Goal: Find contact information: Find contact information

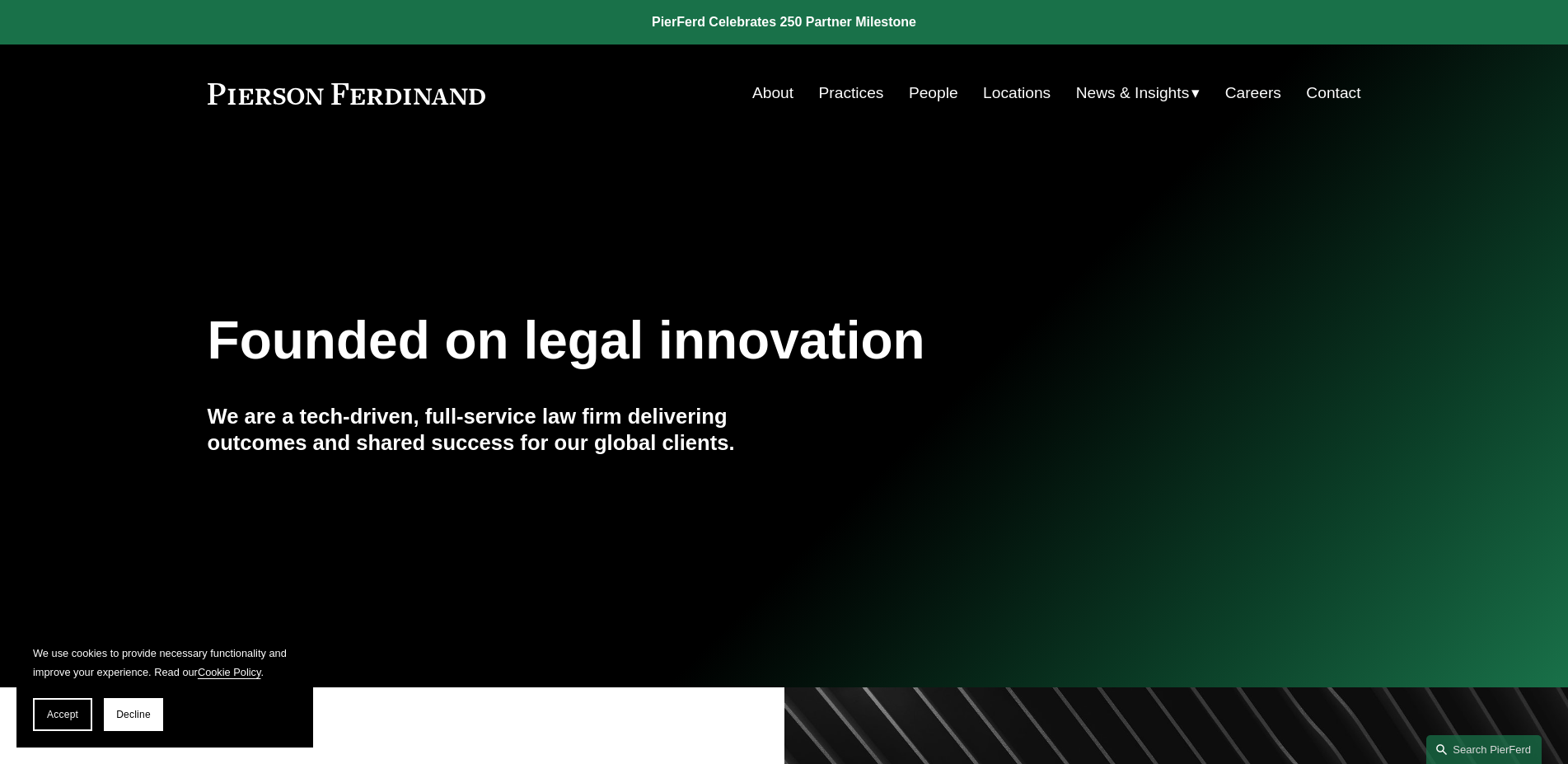
click at [1010, 93] on link "Locations" at bounding box center [1017, 93] width 68 height 31
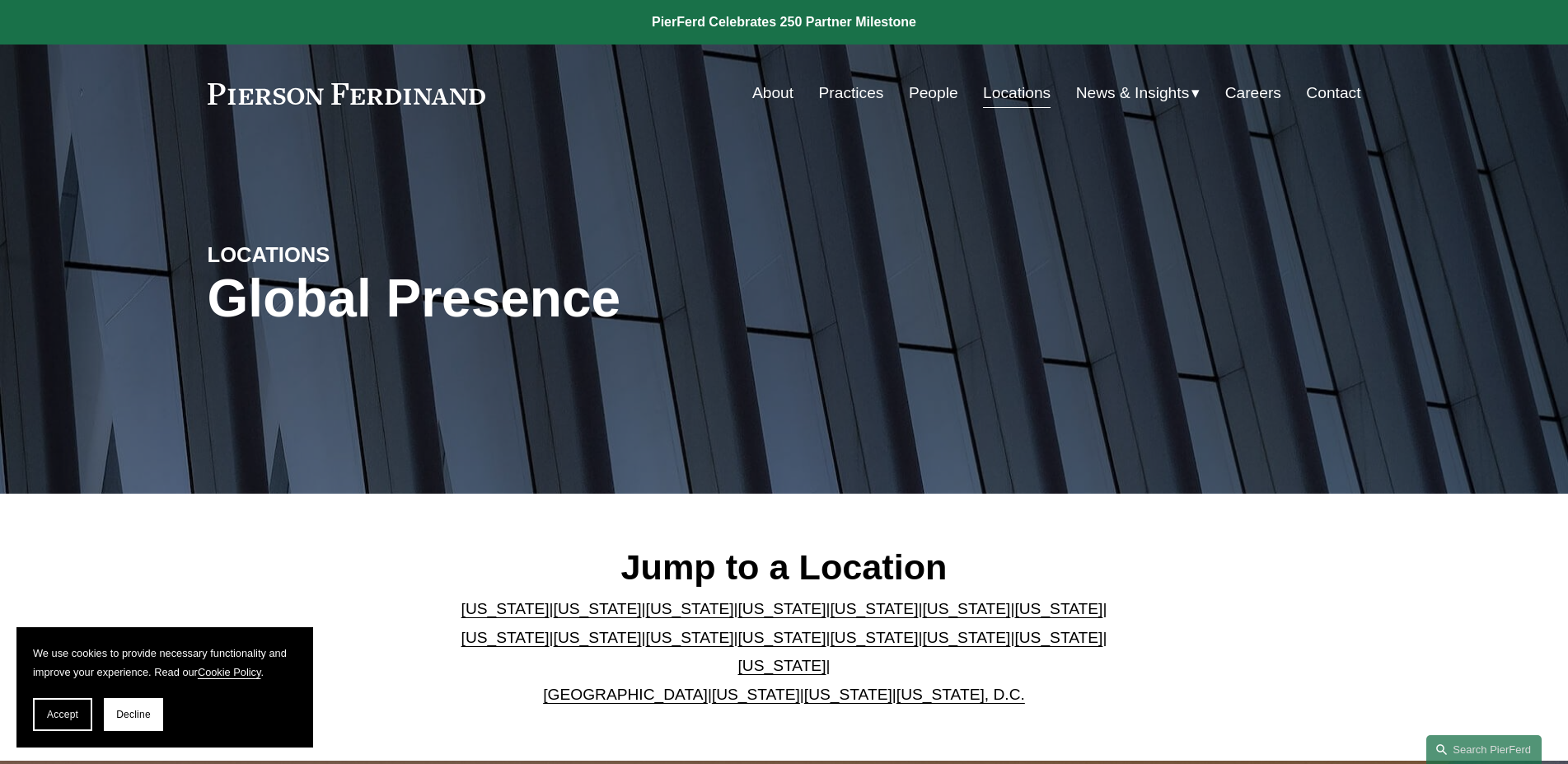
click at [1014, 617] on link "[US_STATE]" at bounding box center [1059, 609] width 89 height 17
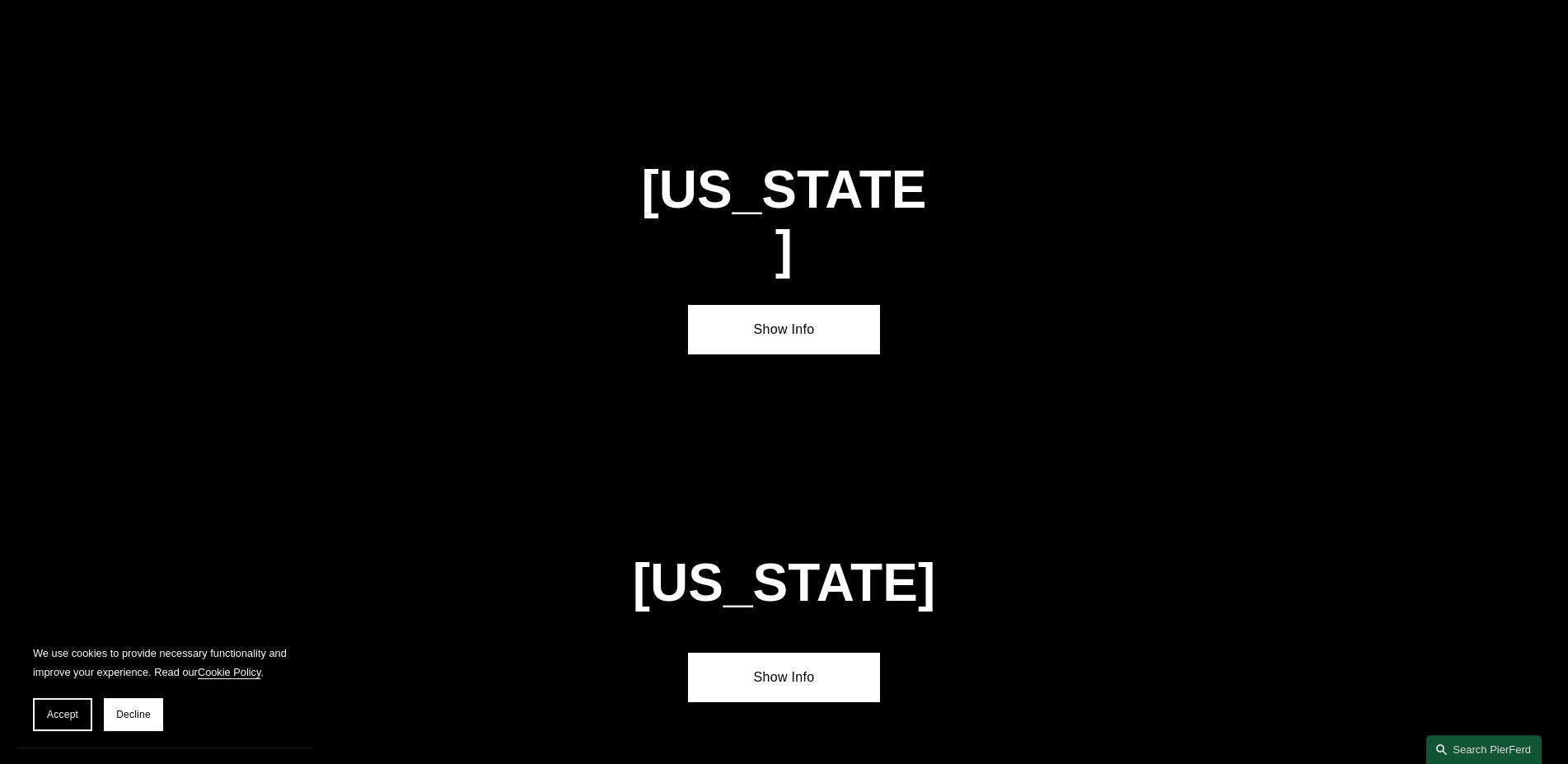
scroll to position [2833, 0]
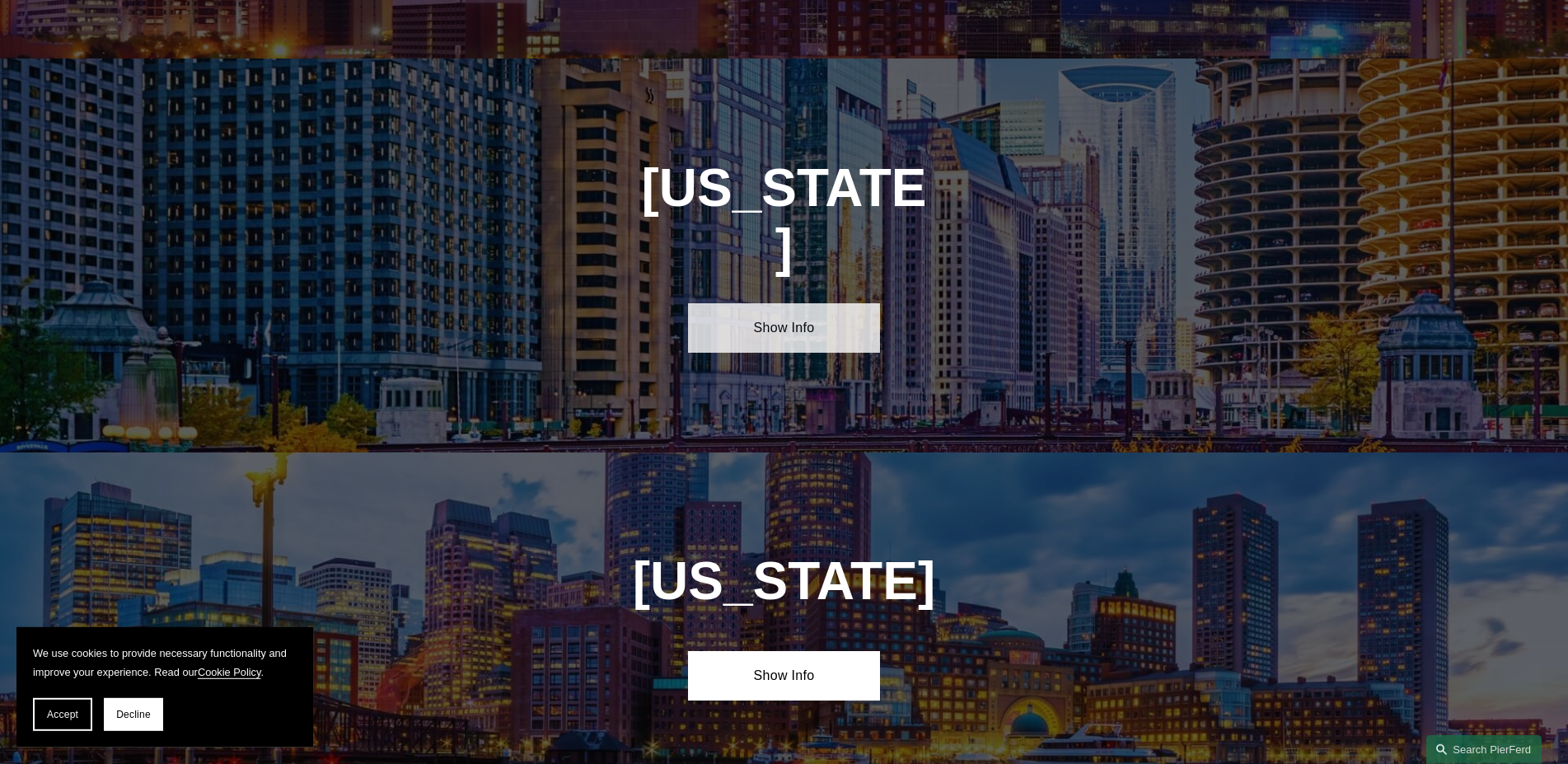
click at [797, 303] on link "Show Info" at bounding box center [784, 327] width 192 height 49
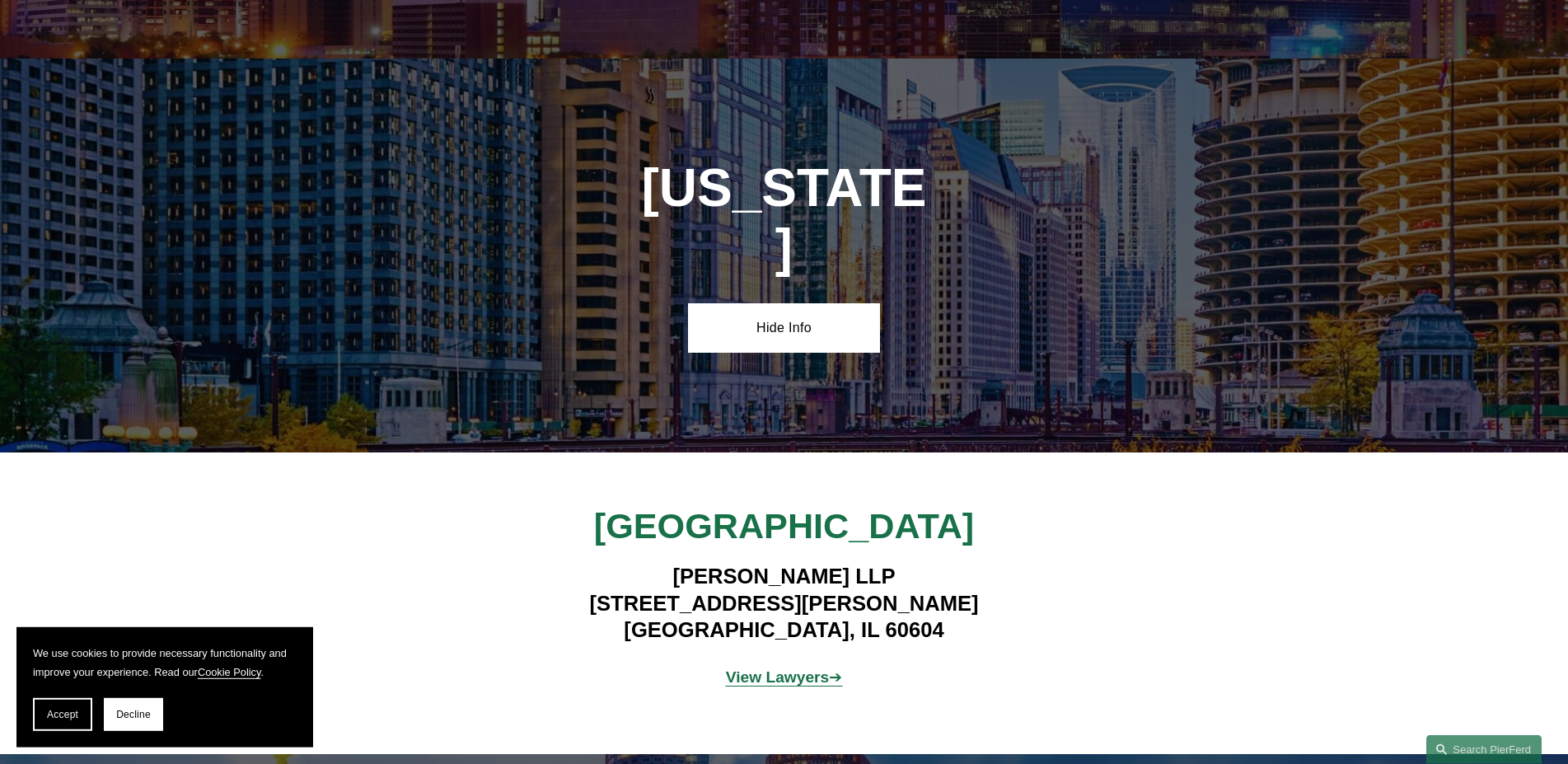
drag, startPoint x: 673, startPoint y: 471, endPoint x: 910, endPoint y: 470, distance: 237.0
click at [910, 563] on h4 "Pierson Ferdinand LLP 111 W. Jackson, Suite 1700 Chicago, IL 60604" at bounding box center [784, 603] width 481 height 80
copy h4 "[PERSON_NAME] LLP"
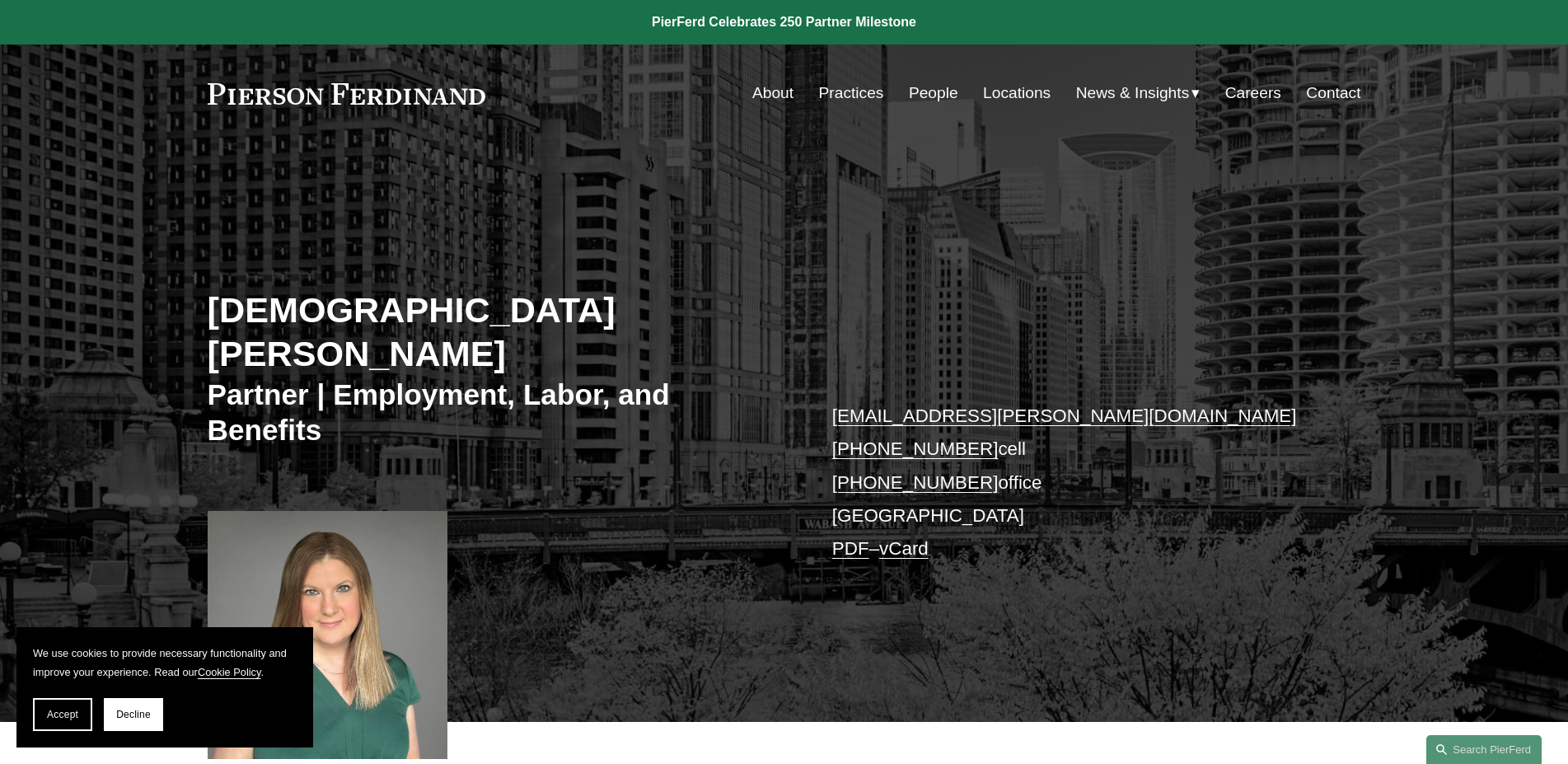
drag, startPoint x: 1021, startPoint y: 443, endPoint x: 860, endPoint y: 445, distance: 161.0
click at [860, 445] on p "christi.coleman@pierferd.com +1.314.229.6059 cell +1.314.377.5728 office Chicag…" at bounding box center [1073, 484] width 481 height 167
copy p "314.377.5728 office"
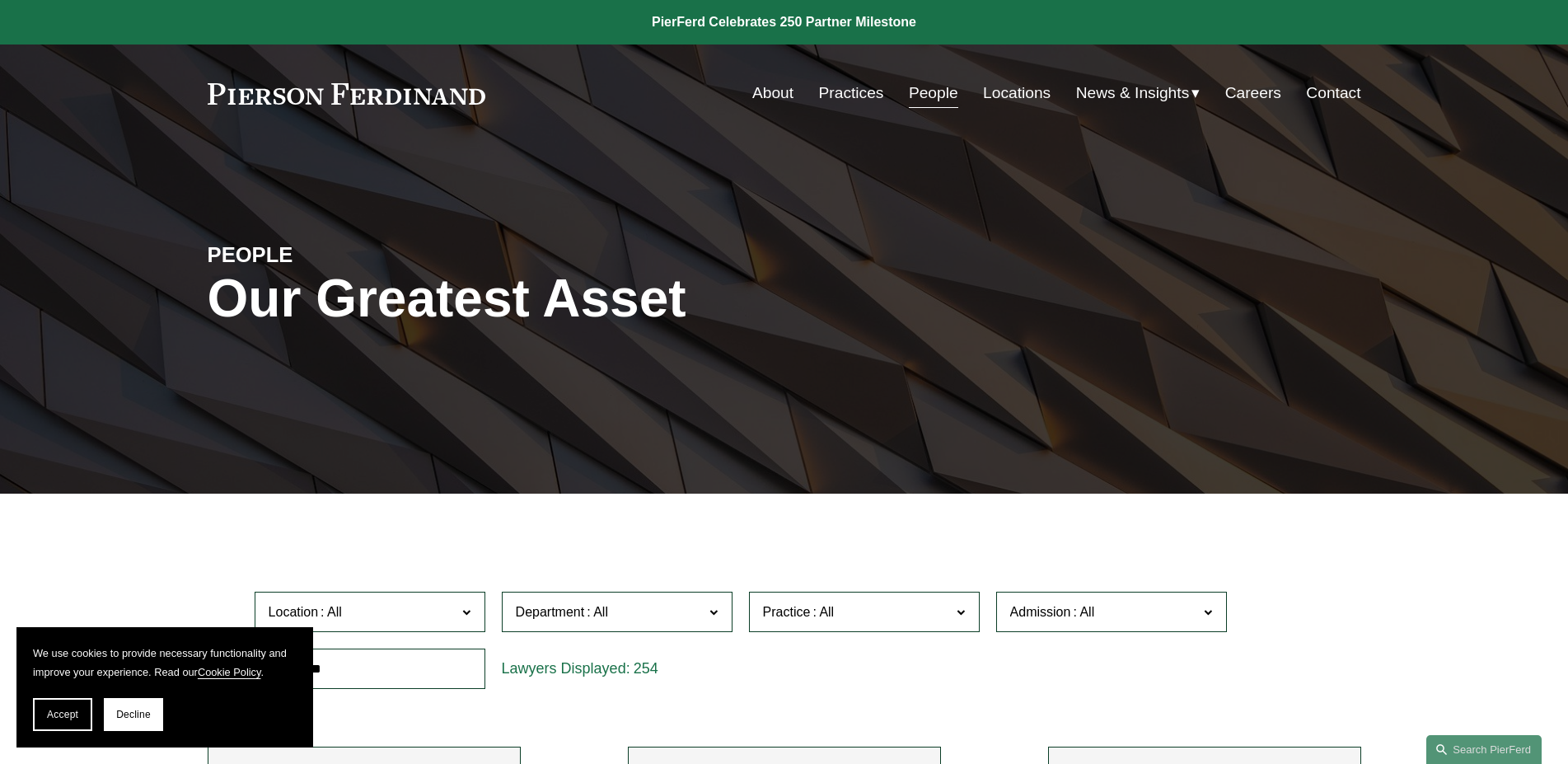
click at [1340, 90] on link "Contact" at bounding box center [1333, 93] width 55 height 31
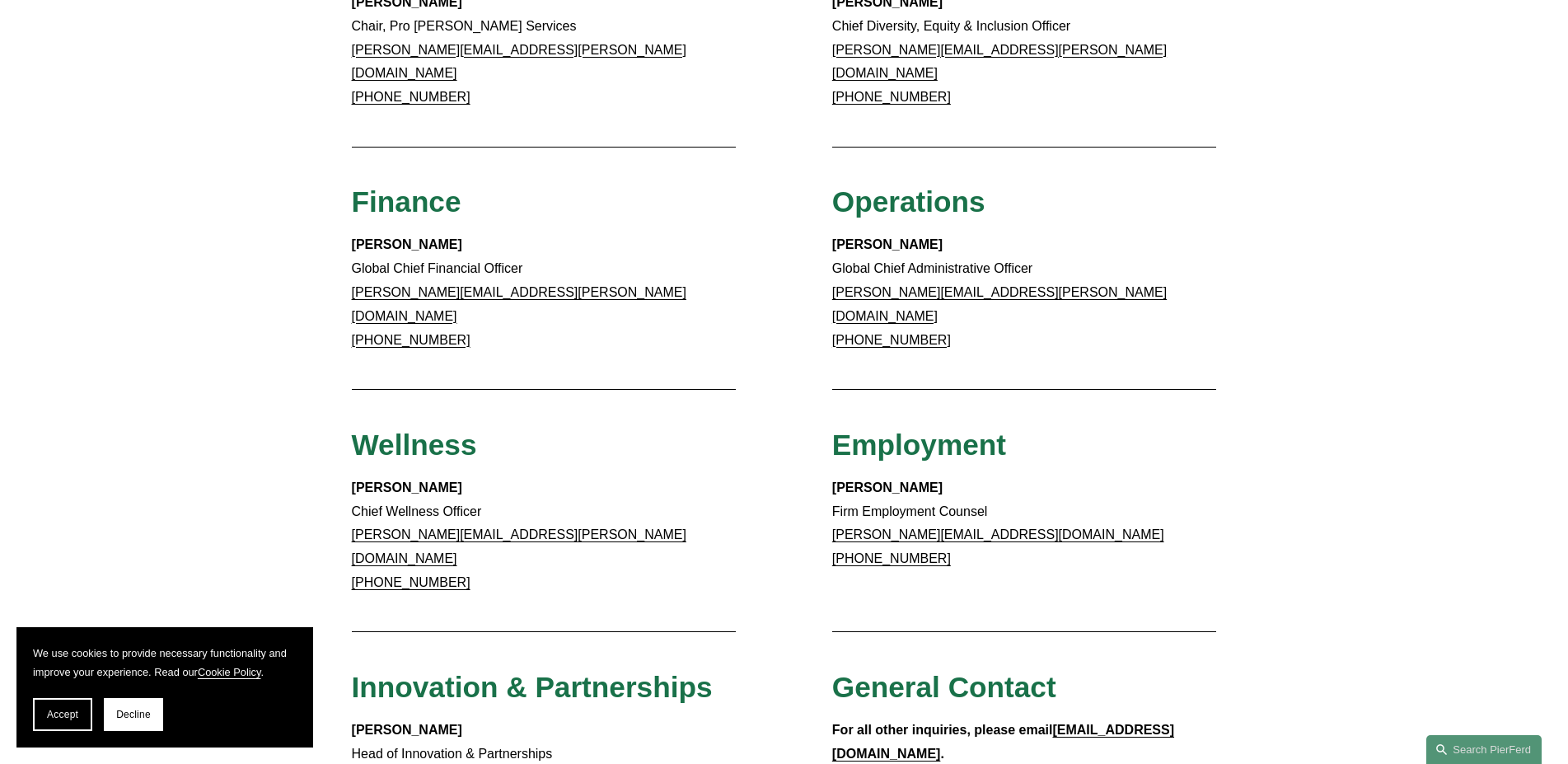
scroll to position [1261, 0]
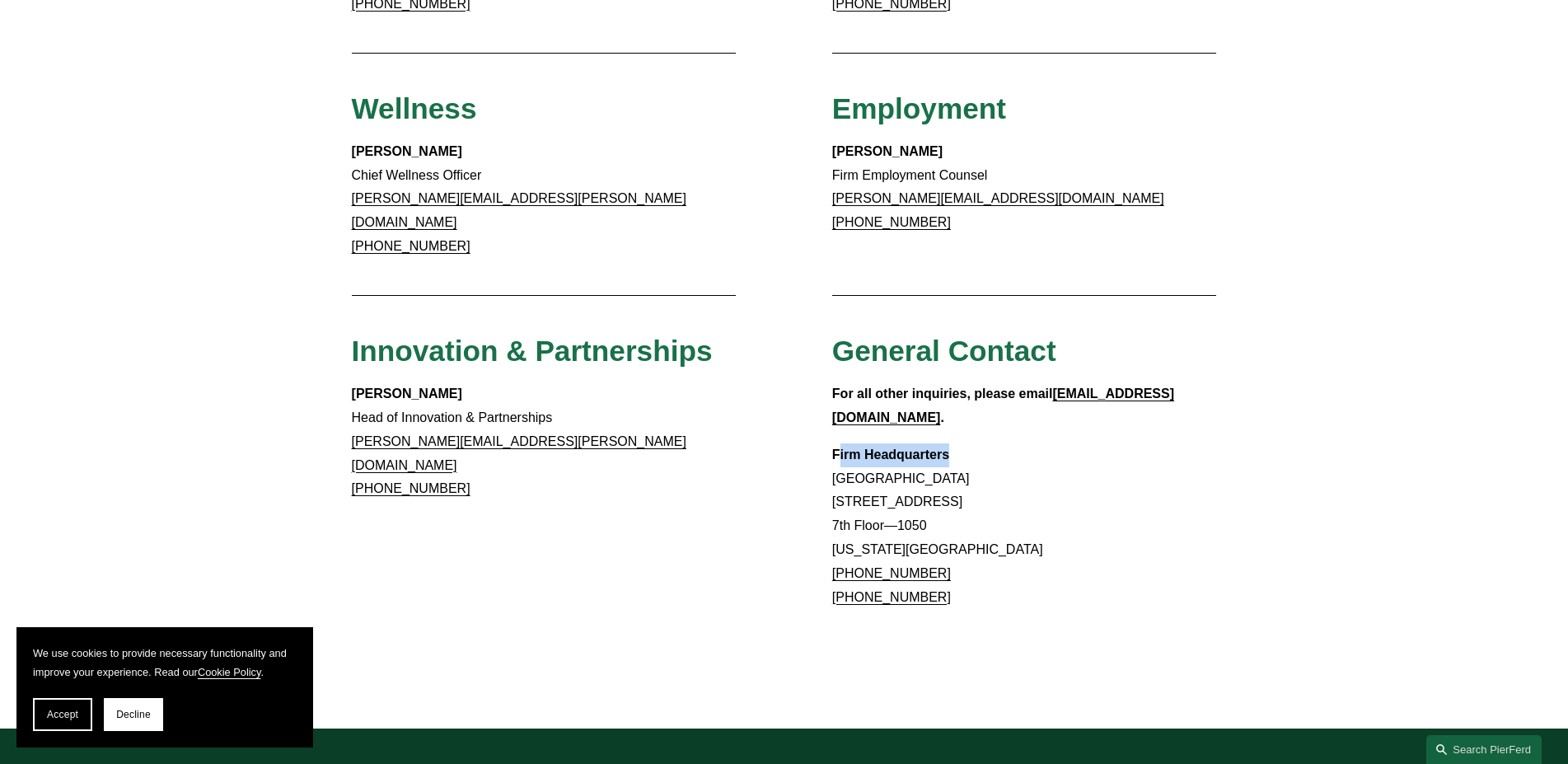
drag, startPoint x: 836, startPoint y: 372, endPoint x: 956, endPoint y: 372, distance: 120.0
click at [956, 444] on p "Firm Headquarters Rockefeller Center 1270 Avenue of the Americas 7th Floor—1050…" at bounding box center [1024, 527] width 384 height 167
click at [955, 444] on p "Firm Headquarters Rockefeller Center 1270 Avenue of the Americas 7th Floor—1050…" at bounding box center [1024, 527] width 384 height 167
drag, startPoint x: 953, startPoint y: 371, endPoint x: 834, endPoint y: 377, distance: 119.2
click at [834, 444] on p "Firm Headquarters Rockefeller Center 1270 Avenue of the Americas 7th Floor—1050…" at bounding box center [1024, 527] width 384 height 167
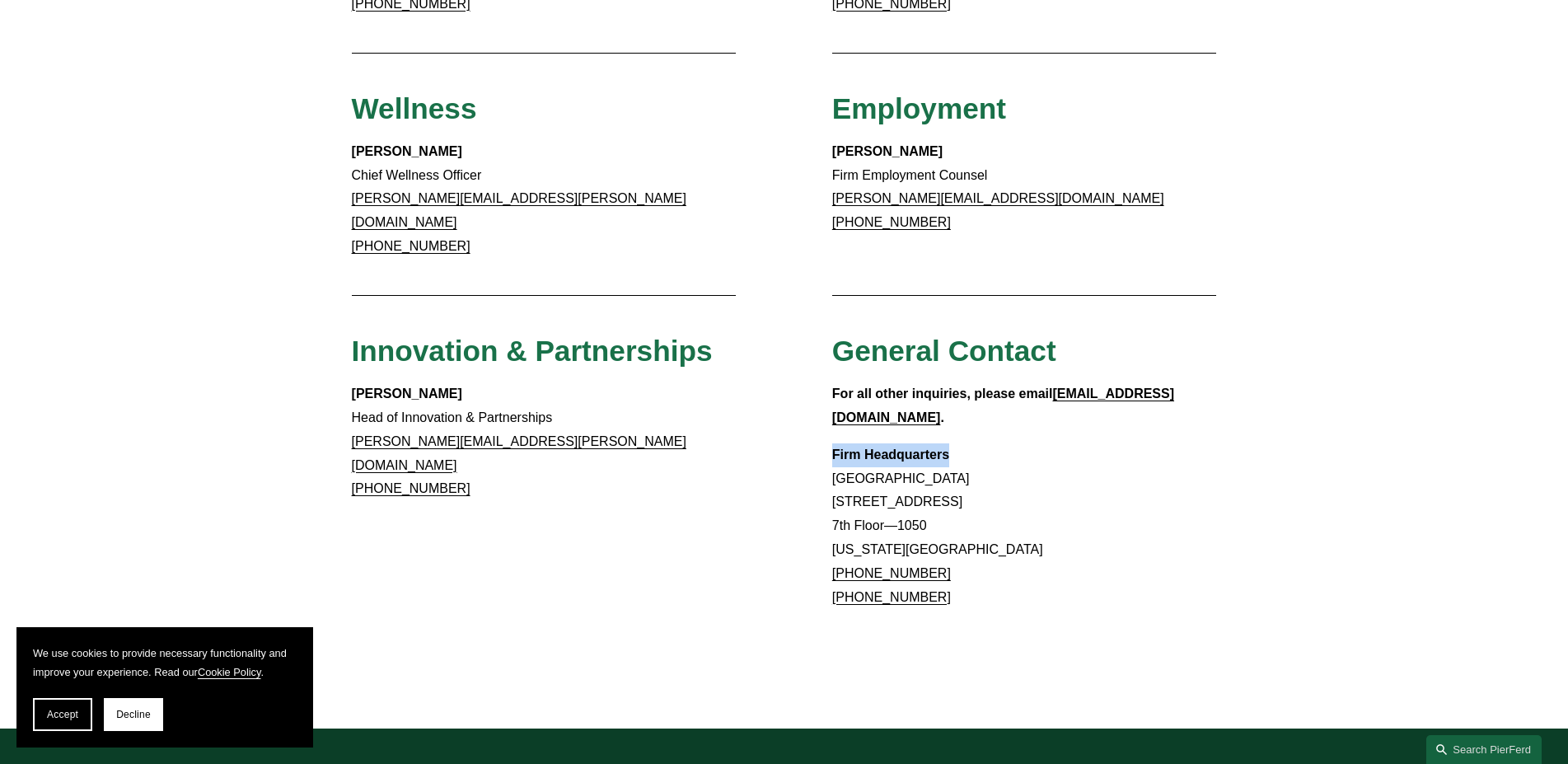
copy strong "Firm Headquarters"
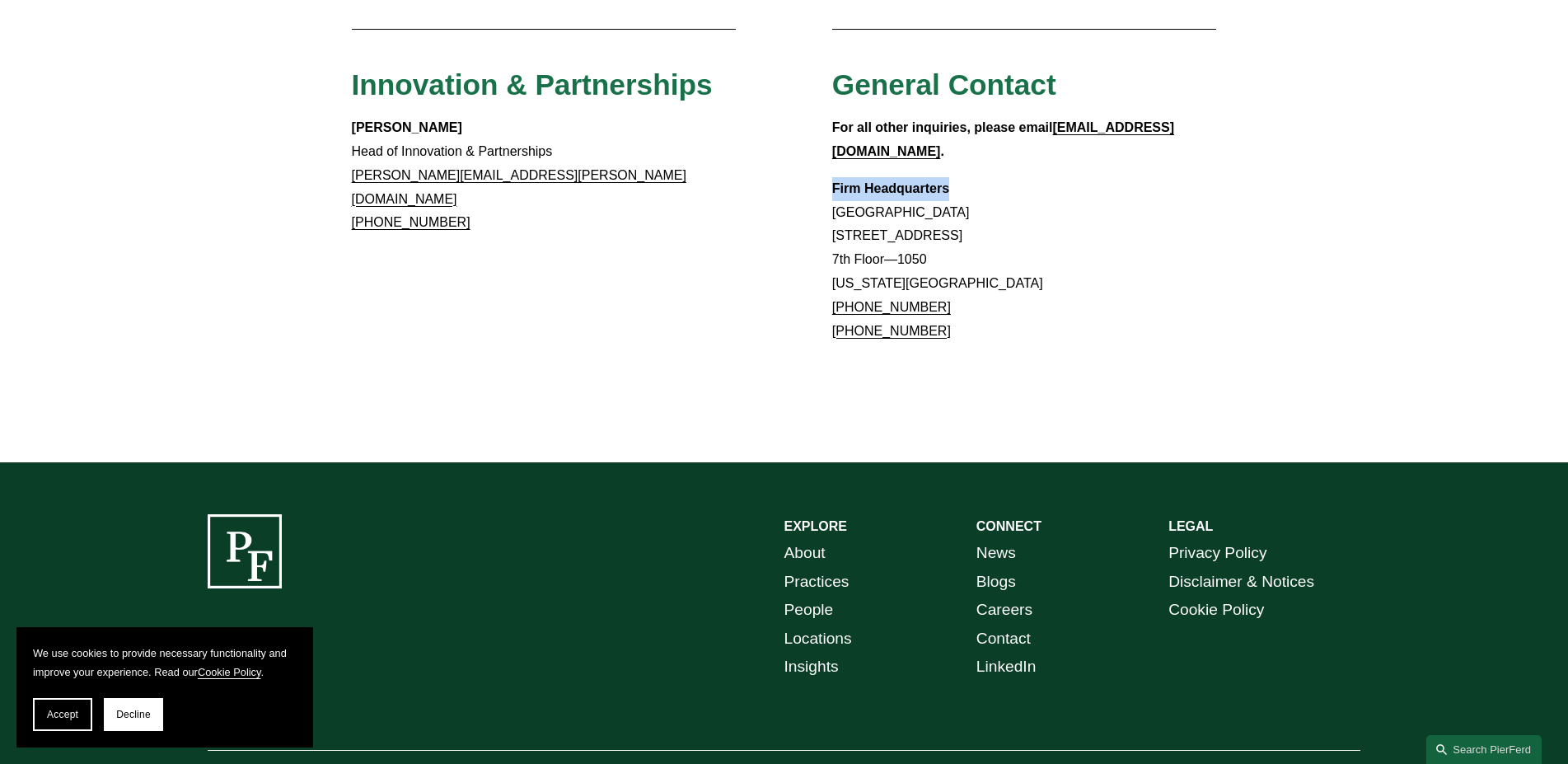
click at [815, 625] on link "Locations" at bounding box center [818, 639] width 68 height 29
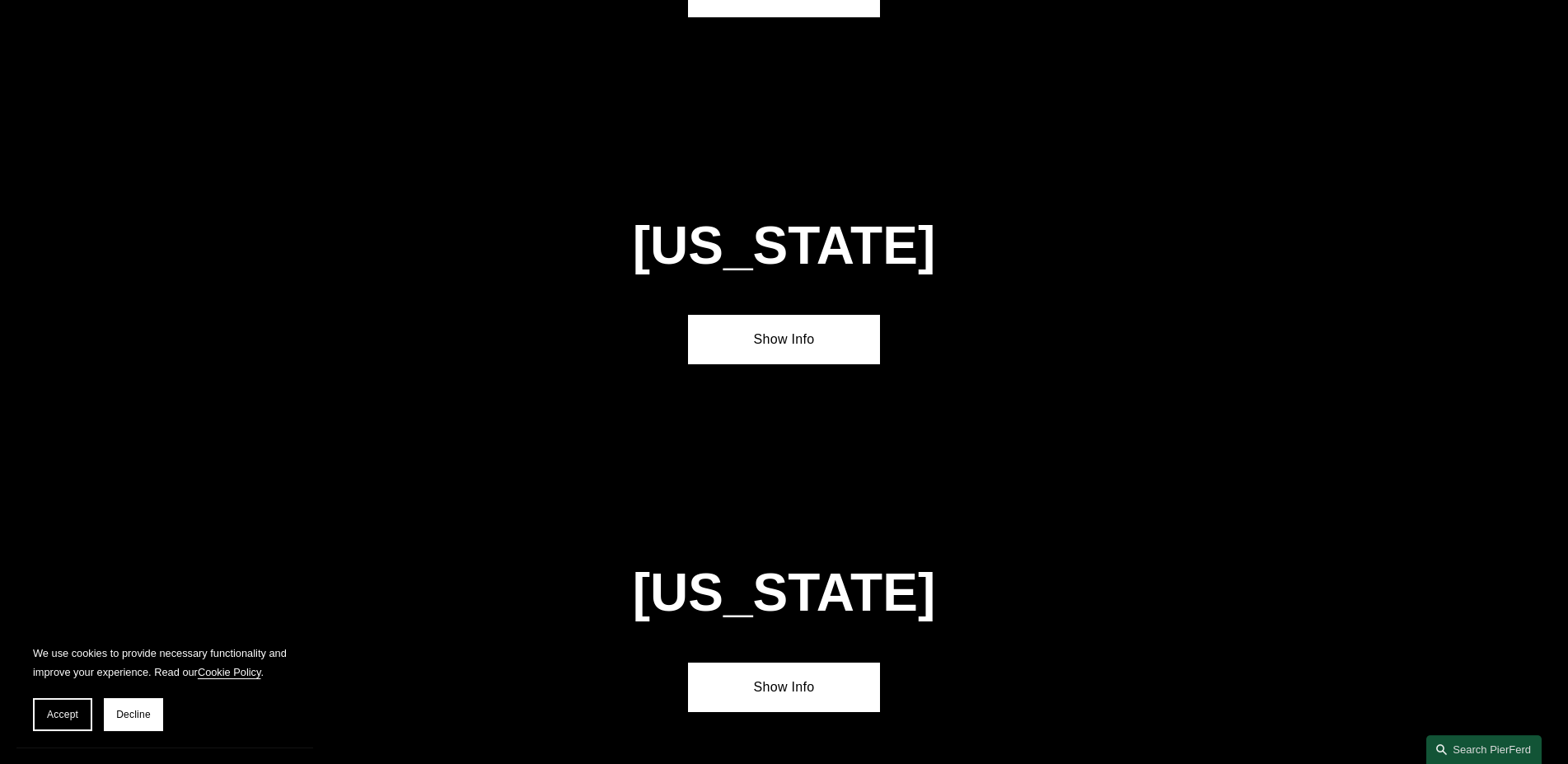
scroll to position [3869, 0]
